Goal: Information Seeking & Learning: Learn about a topic

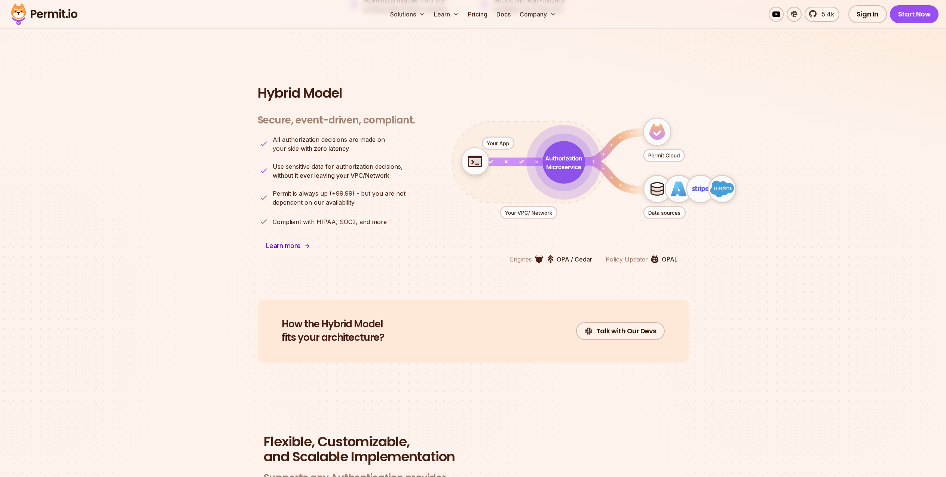
scroll to position [1804, 0]
drag, startPoint x: 563, startPoint y: 157, endPoint x: 585, endPoint y: 145, distance: 25.1
click at [585, 145] on g "animation" at bounding box center [598, 165] width 302 height 112
click at [613, 98] on icon "animation" at bounding box center [594, 170] width 331 height 145
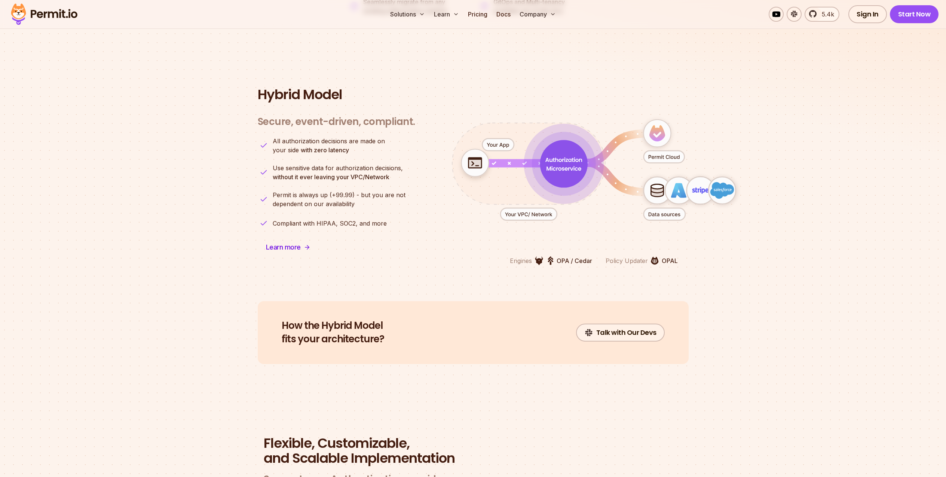
click at [583, 113] on icon "animation" at bounding box center [594, 170] width 331 height 145
click at [582, 113] on icon "animation" at bounding box center [594, 170] width 331 height 145
click at [560, 148] on icon "animation" at bounding box center [563, 163] width 43 height 43
click at [560, 148] on icon "animation" at bounding box center [564, 164] width 44 height 44
click at [560, 148] on icon "animation" at bounding box center [564, 164] width 46 height 46
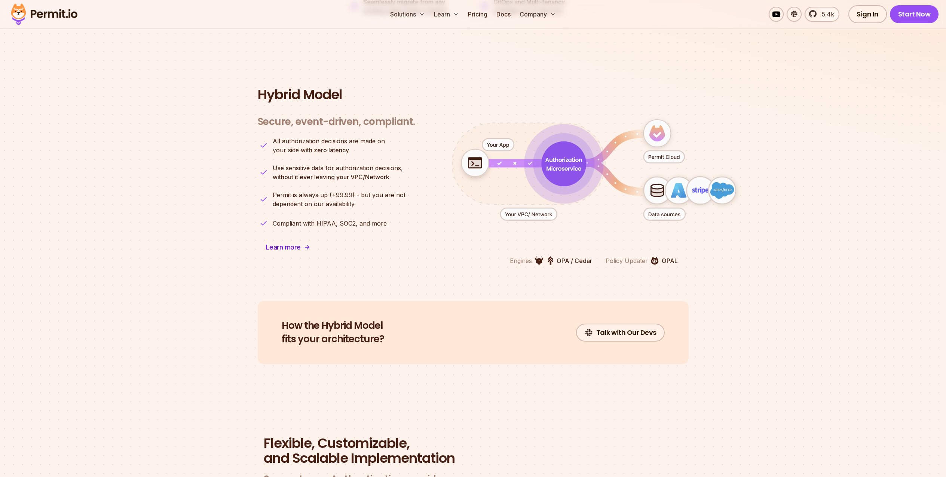
click at [560, 148] on icon "animation" at bounding box center [563, 163] width 45 height 45
click at [560, 148] on icon "animation" at bounding box center [563, 163] width 47 height 47
click at [559, 148] on icon "animation" at bounding box center [563, 164] width 46 height 46
click at [559, 148] on icon "animation" at bounding box center [563, 163] width 45 height 45
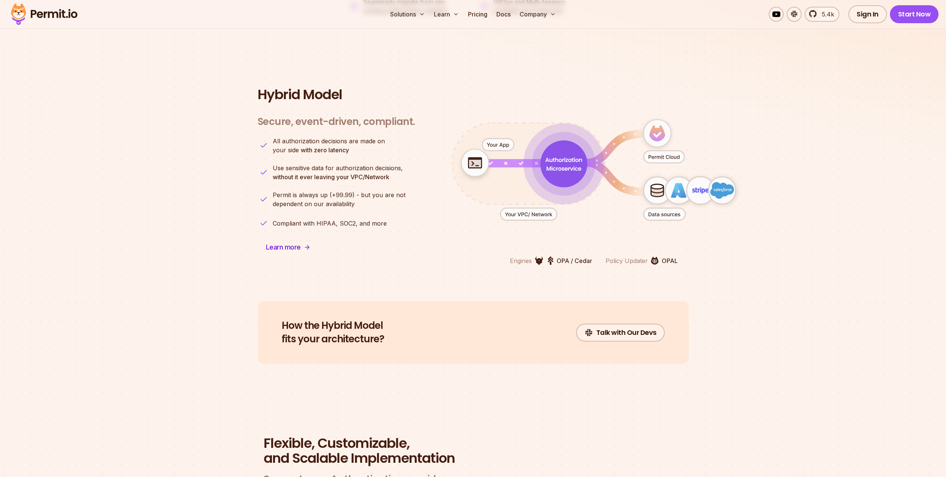
click at [559, 148] on icon "animation" at bounding box center [563, 163] width 47 height 47
click at [559, 148] on icon "animation" at bounding box center [564, 164] width 46 height 46
click at [559, 148] on icon "animation" at bounding box center [563, 164] width 47 height 47
click at [559, 147] on icon "animation" at bounding box center [564, 164] width 46 height 46
click at [559, 147] on icon "animation" at bounding box center [563, 164] width 46 height 46
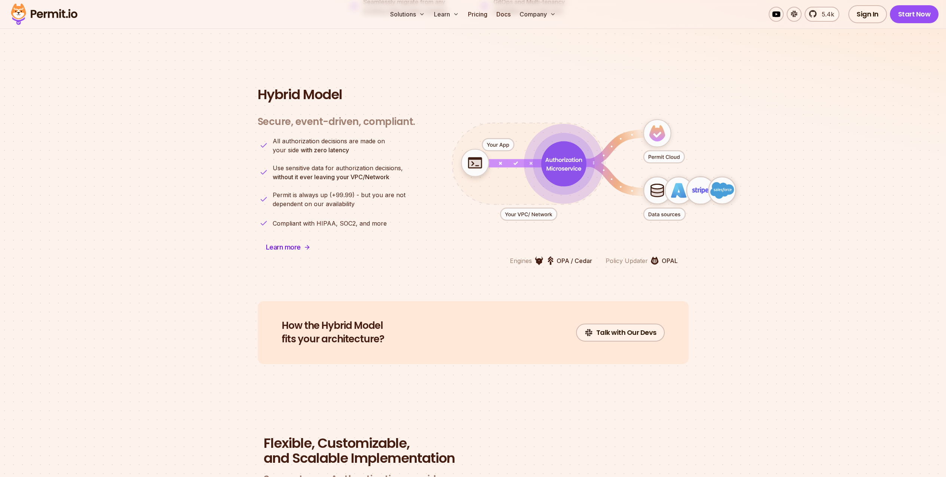
click at [559, 147] on icon "animation" at bounding box center [563, 163] width 45 height 45
click at [562, 140] on icon "animation" at bounding box center [563, 163] width 47 height 47
click at [562, 140] on icon "animation" at bounding box center [564, 164] width 48 height 48
click at [562, 141] on icon "animation" at bounding box center [563, 164] width 47 height 47
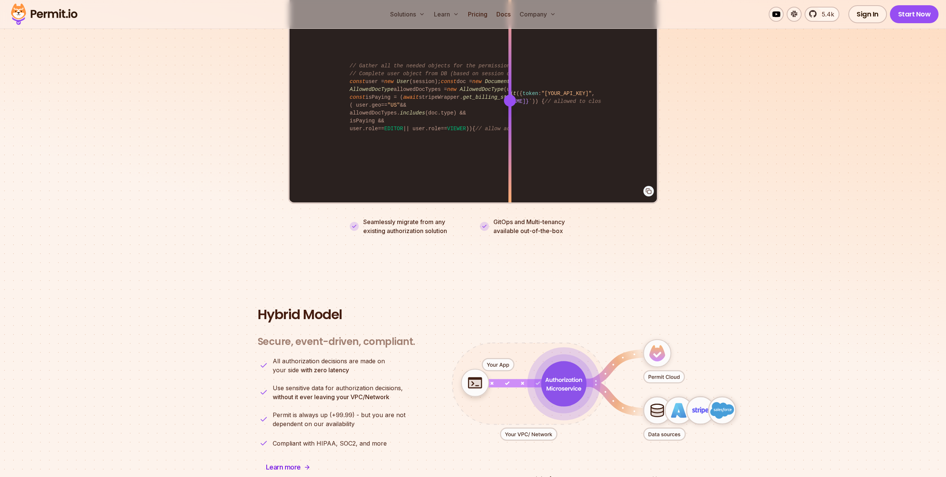
scroll to position [1434, 0]
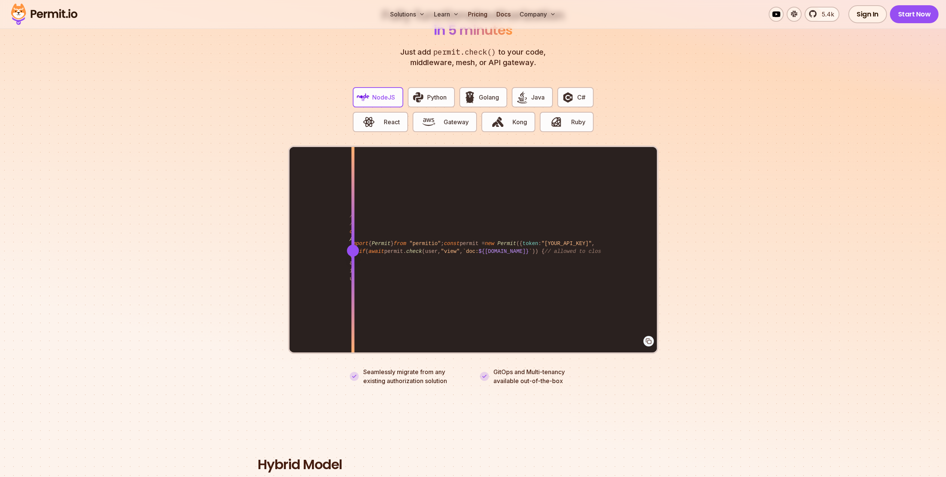
drag, startPoint x: 511, startPoint y: 237, endPoint x: 353, endPoint y: 206, distance: 160.9
click at [353, 206] on div at bounding box center [352, 250] width 3 height 206
click at [470, 15] on link "Pricing" at bounding box center [477, 14] width 25 height 15
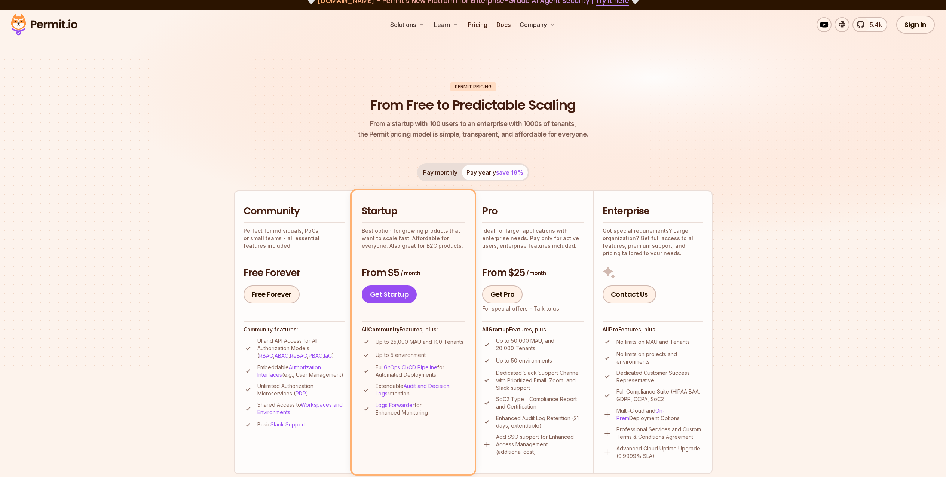
scroll to position [15, 0]
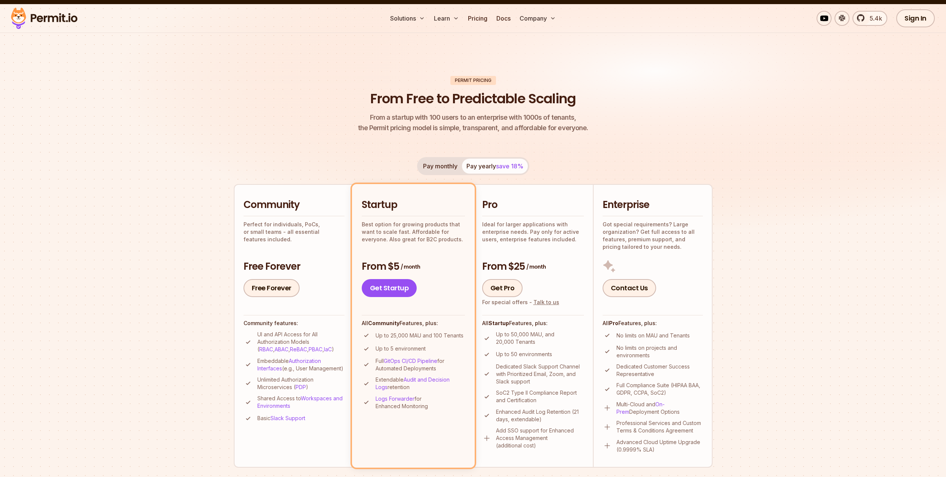
click at [416, 336] on p "Up to 25,000 MAU and 100 Tenants" at bounding box center [420, 335] width 88 height 7
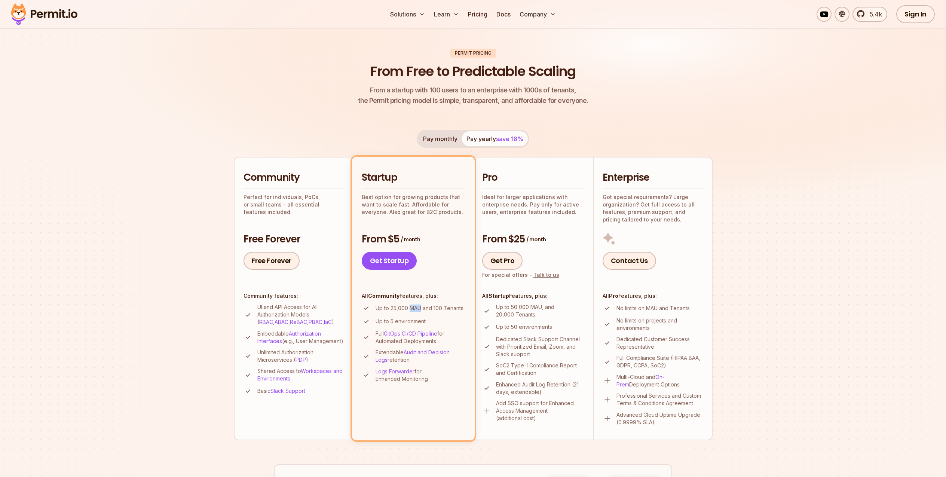
scroll to position [45, 0]
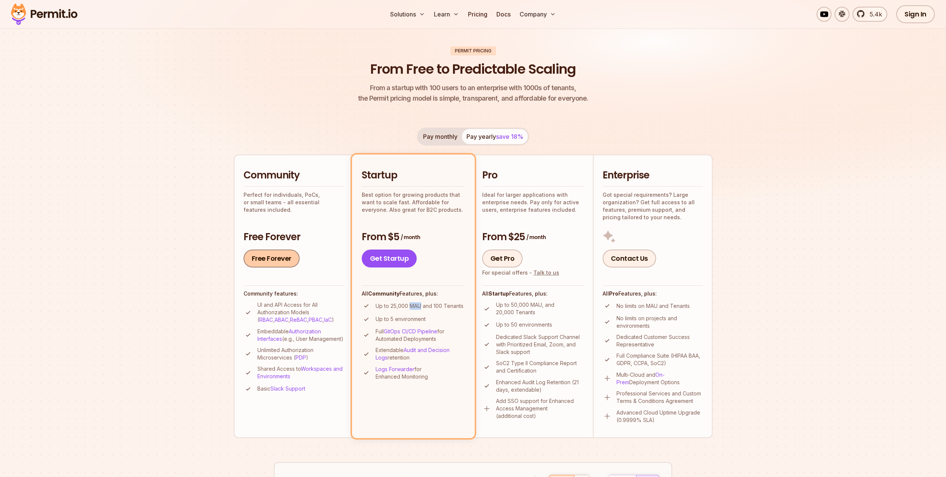
click at [286, 259] on link "Free Forever" at bounding box center [271, 258] width 56 height 18
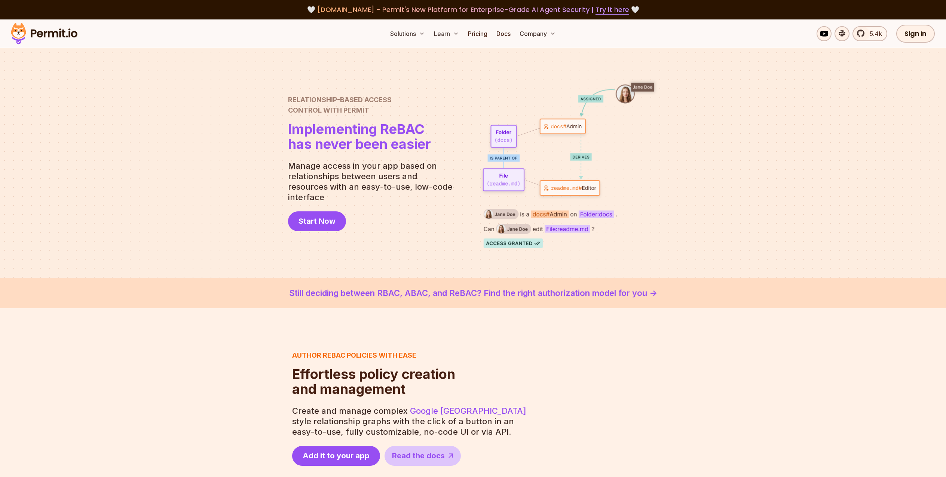
click at [413, 137] on span "Implementing ReBAC" at bounding box center [359, 129] width 143 height 15
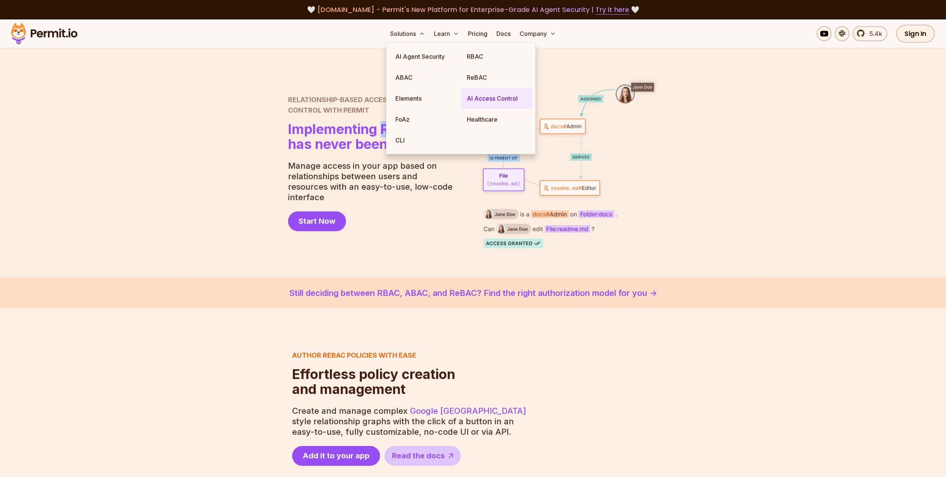
click at [474, 89] on link "AI Access Control" at bounding box center [496, 98] width 71 height 21
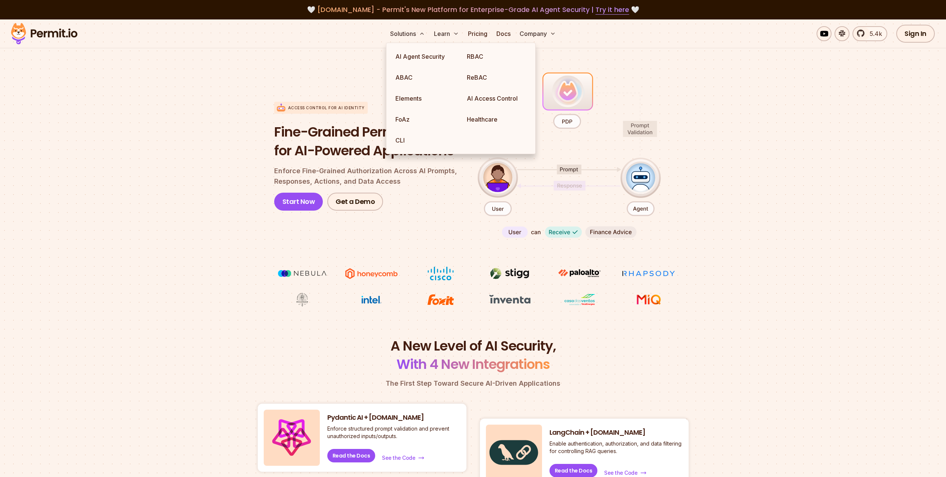
click at [321, 172] on p "Enforce Fine-Grained Authorization Across AI Prompts, Responses, Actions, and D…" at bounding box center [370, 176] width 192 height 21
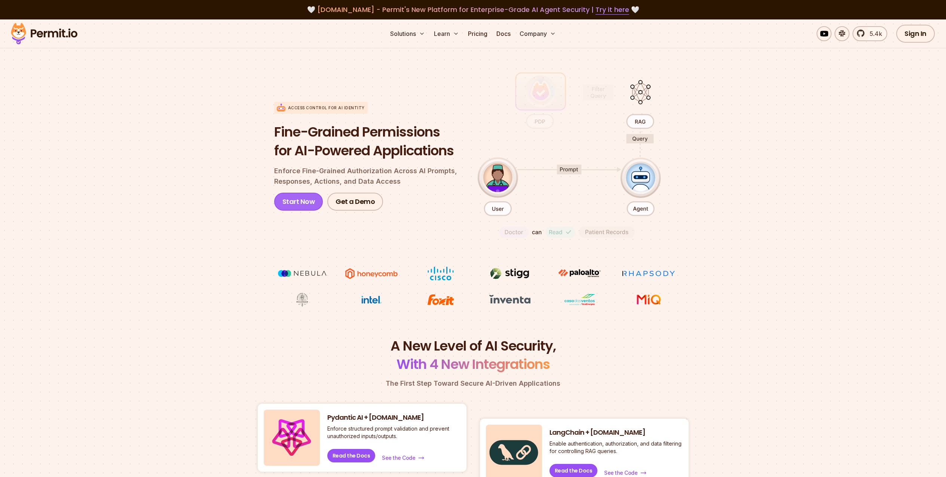
click at [294, 201] on link "Start Now" at bounding box center [298, 202] width 49 height 18
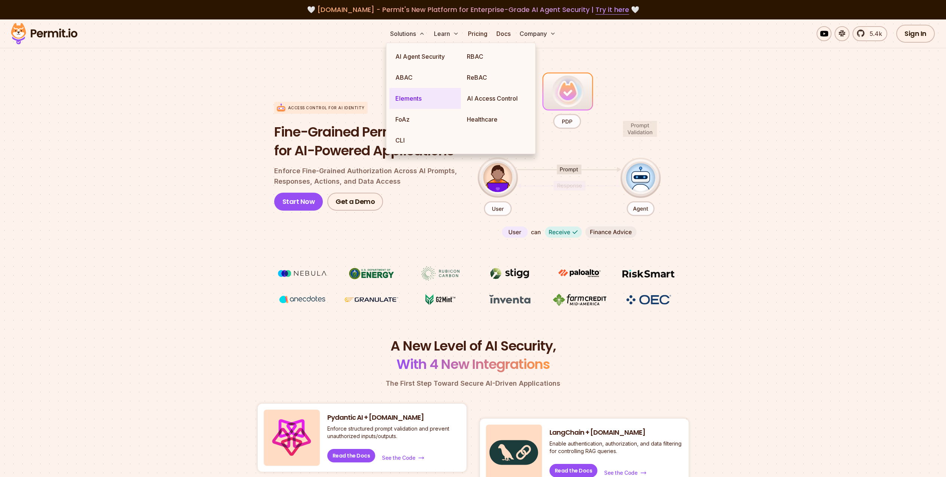
click at [417, 103] on link "Elements" at bounding box center [424, 98] width 71 height 21
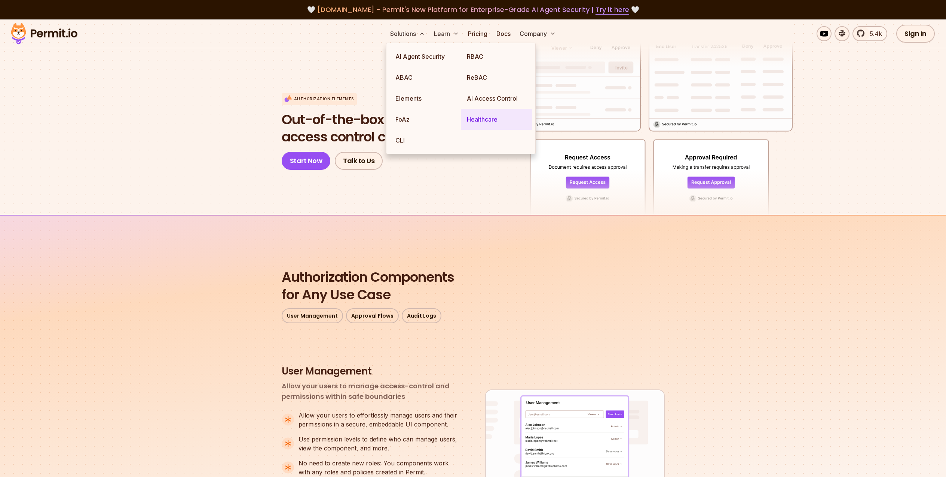
click at [485, 119] on link "Healthcare" at bounding box center [496, 119] width 71 height 21
